Goal: Task Accomplishment & Management: Manage account settings

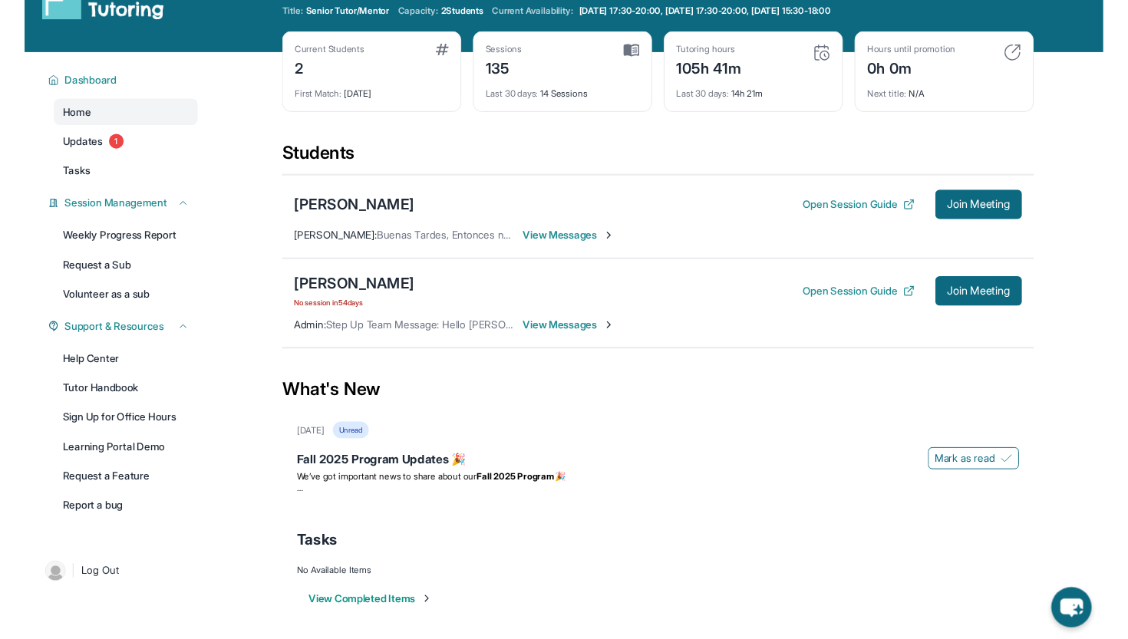
scroll to position [2, 0]
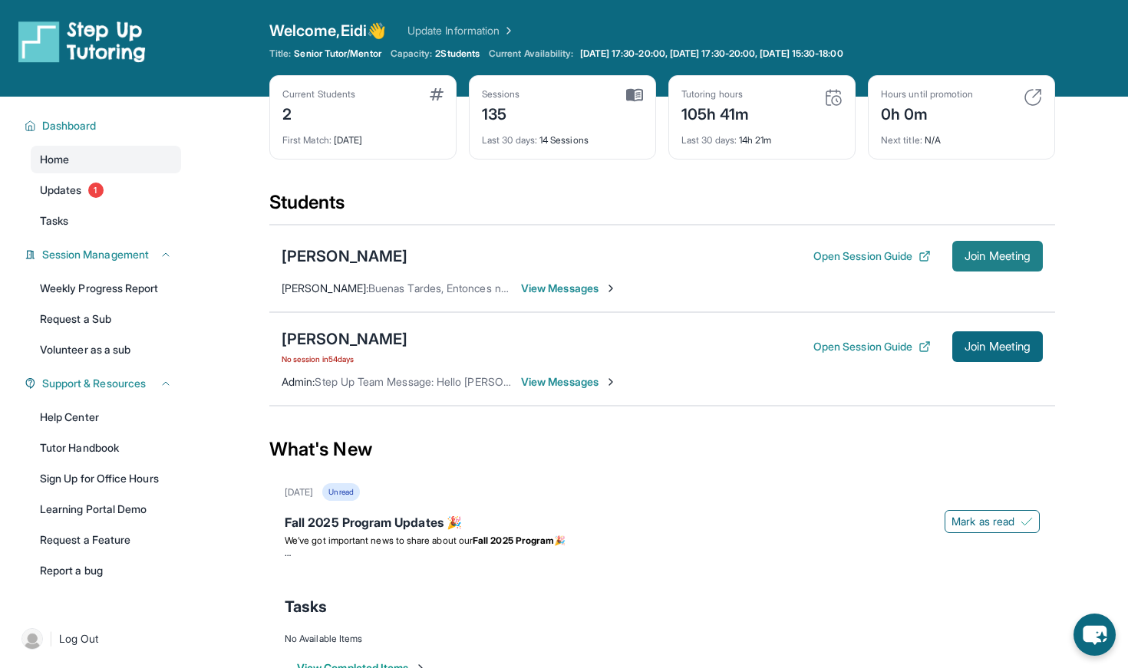
click at [966, 259] on span "Join Meeting" at bounding box center [997, 256] width 66 height 9
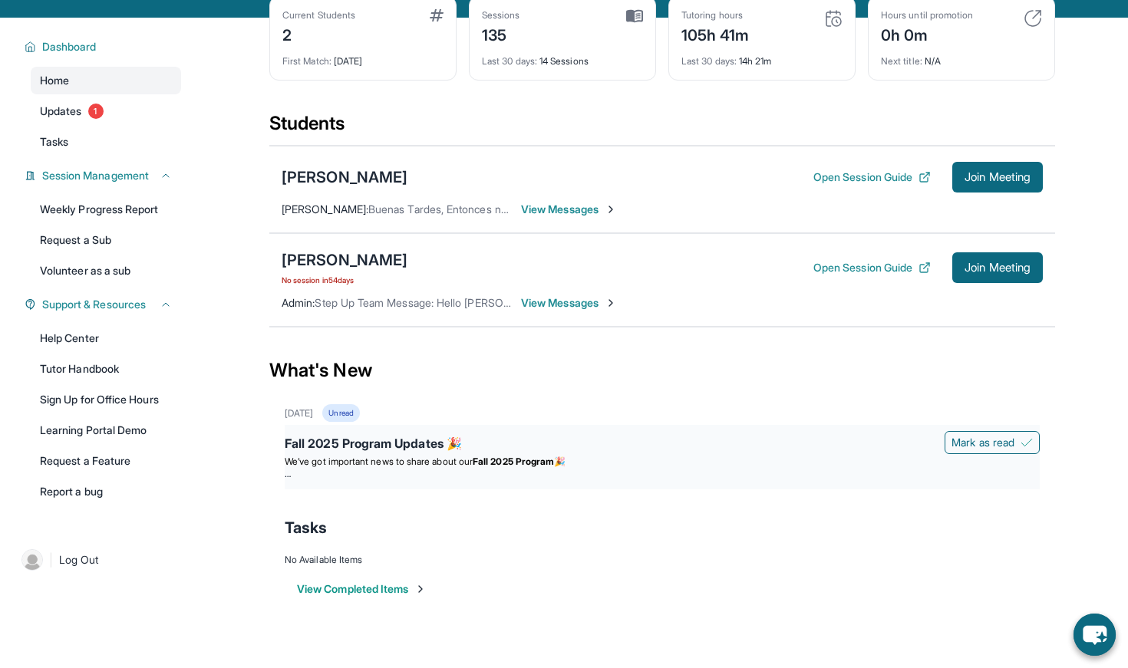
scroll to position [81, 0]
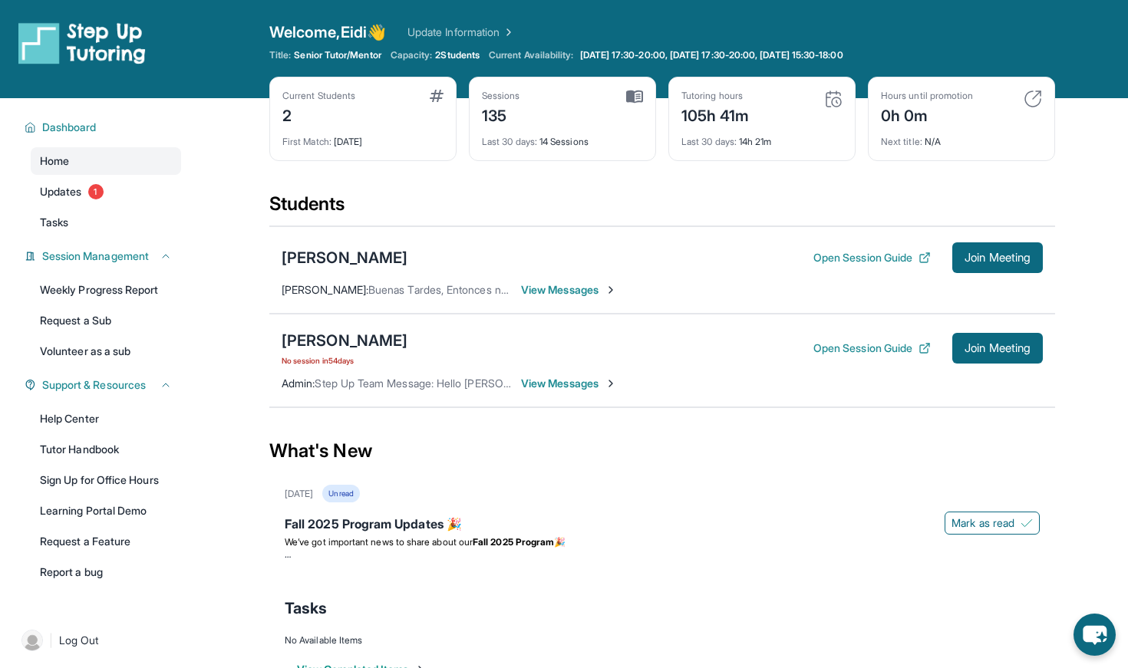
click at [546, 381] on span "View Messages" at bounding box center [569, 383] width 96 height 15
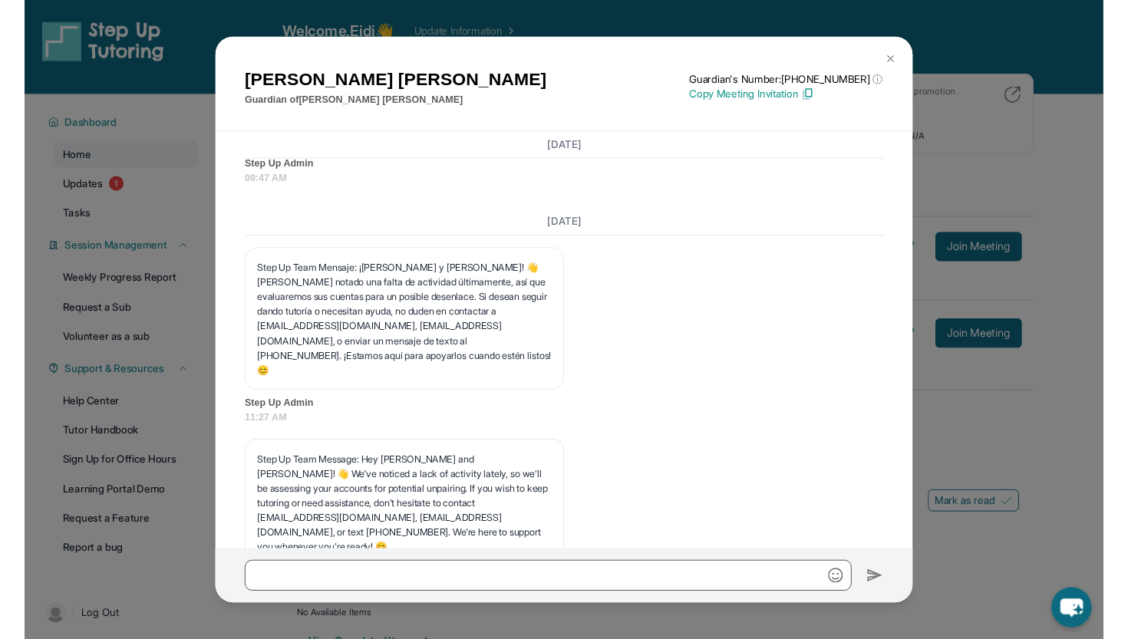
scroll to position [7306, 0]
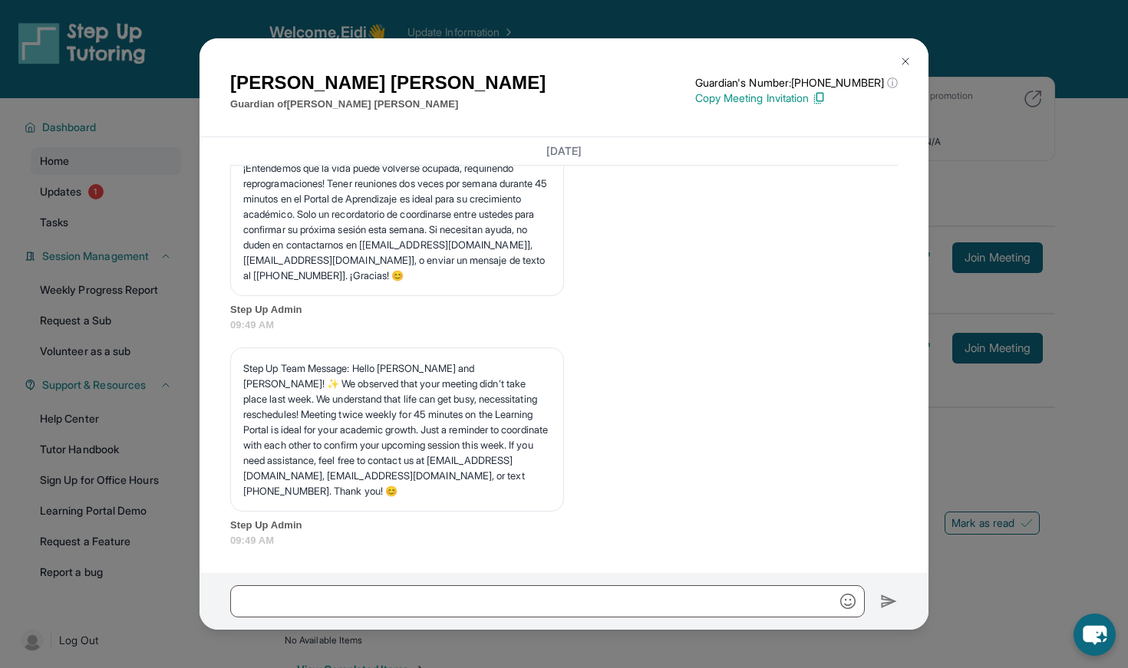
click at [902, 61] on img at bounding box center [905, 61] width 12 height 12
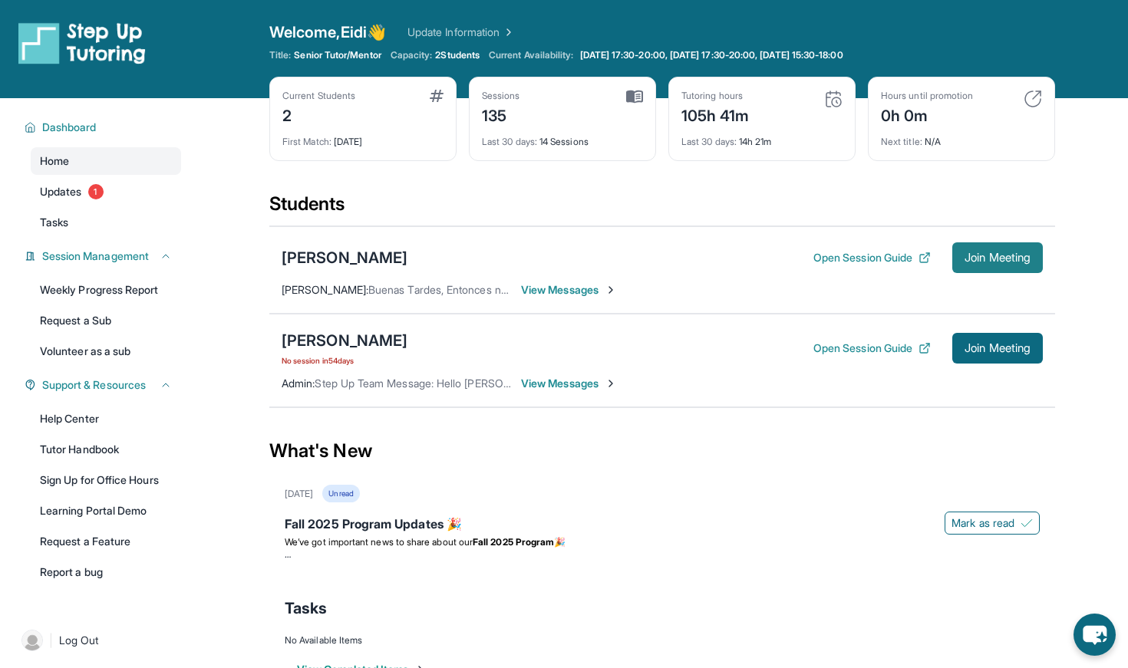
click at [984, 258] on span "Join Meeting" at bounding box center [997, 257] width 66 height 9
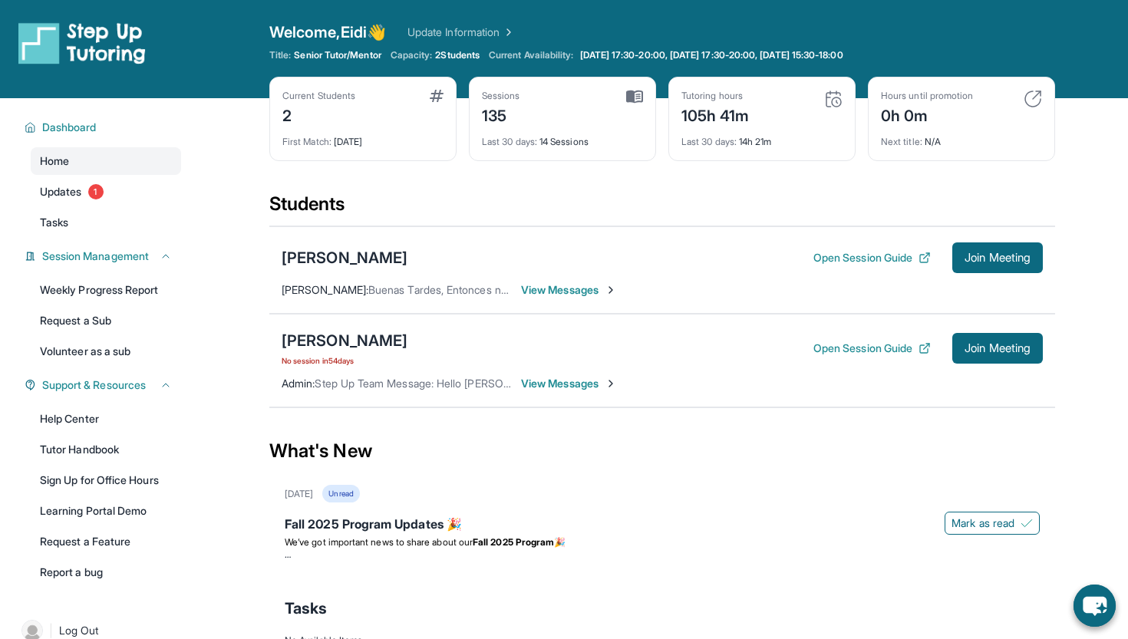
click at [103, 206] on div "Home Updates 1 Tasks" at bounding box center [106, 191] width 150 height 89
click at [94, 196] on span "1" at bounding box center [95, 191] width 15 height 15
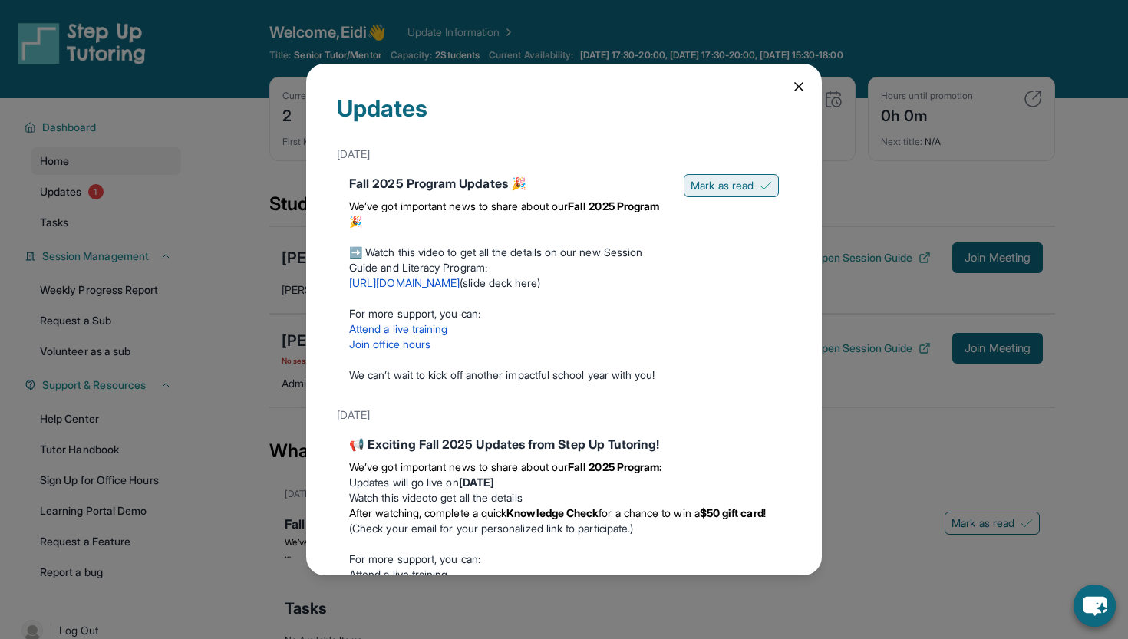
click at [756, 185] on button "Mark as read" at bounding box center [731, 185] width 95 height 23
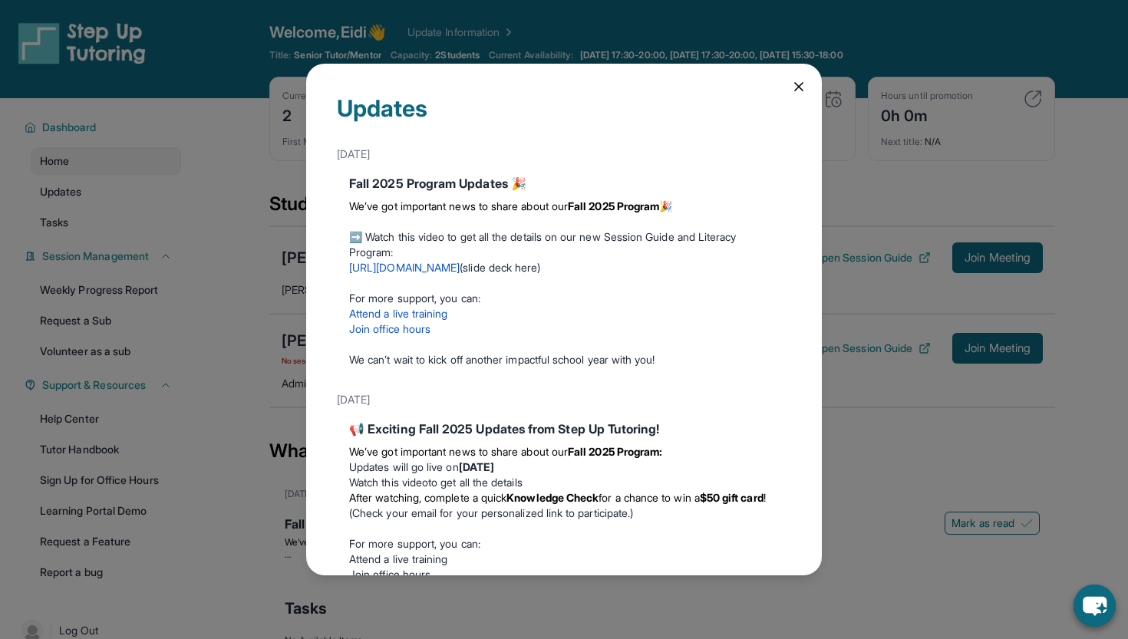
click at [793, 93] on icon at bounding box center [798, 86] width 15 height 15
